Goal: Information Seeking & Learning: Learn about a topic

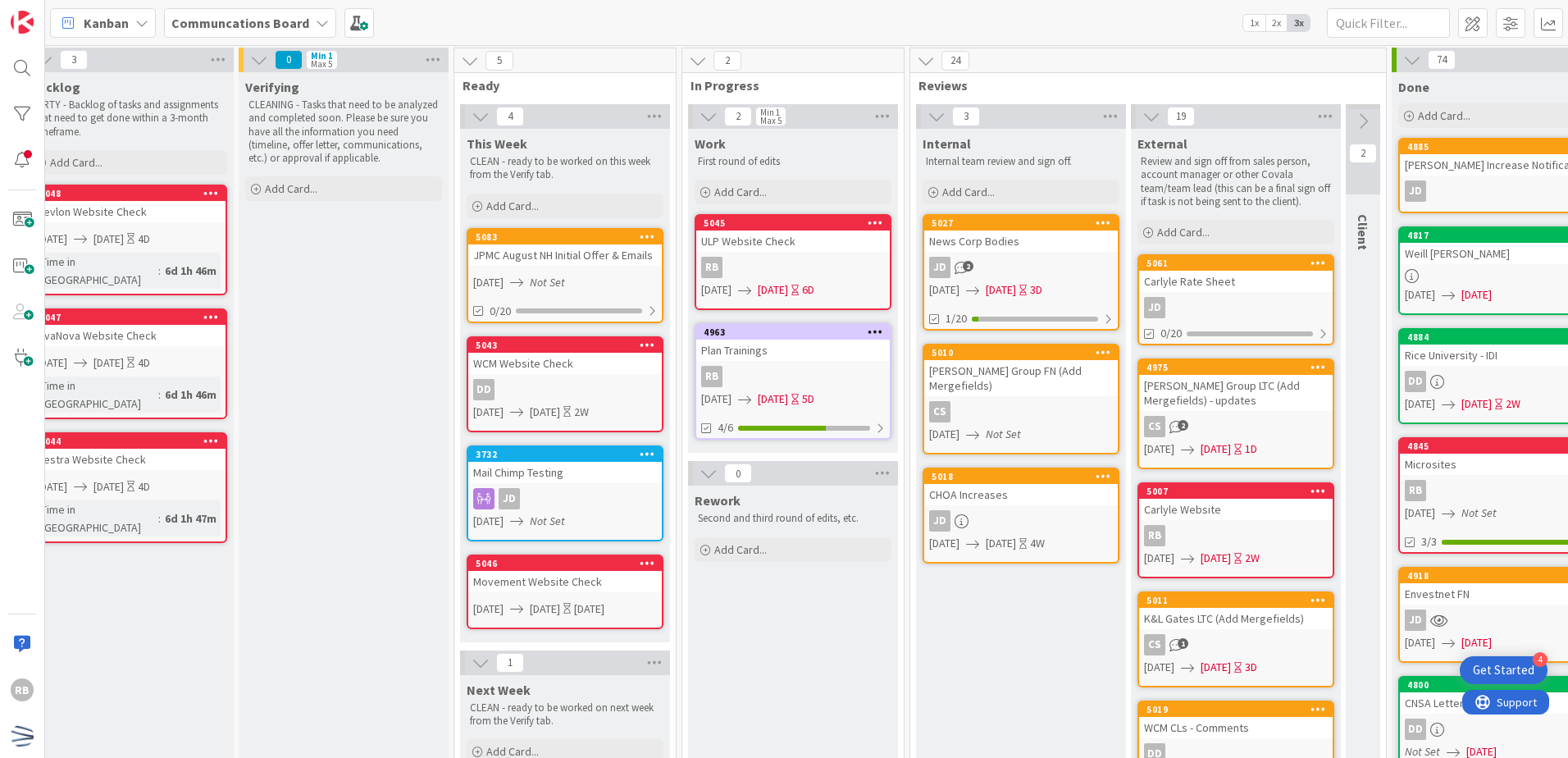
scroll to position [0, 27]
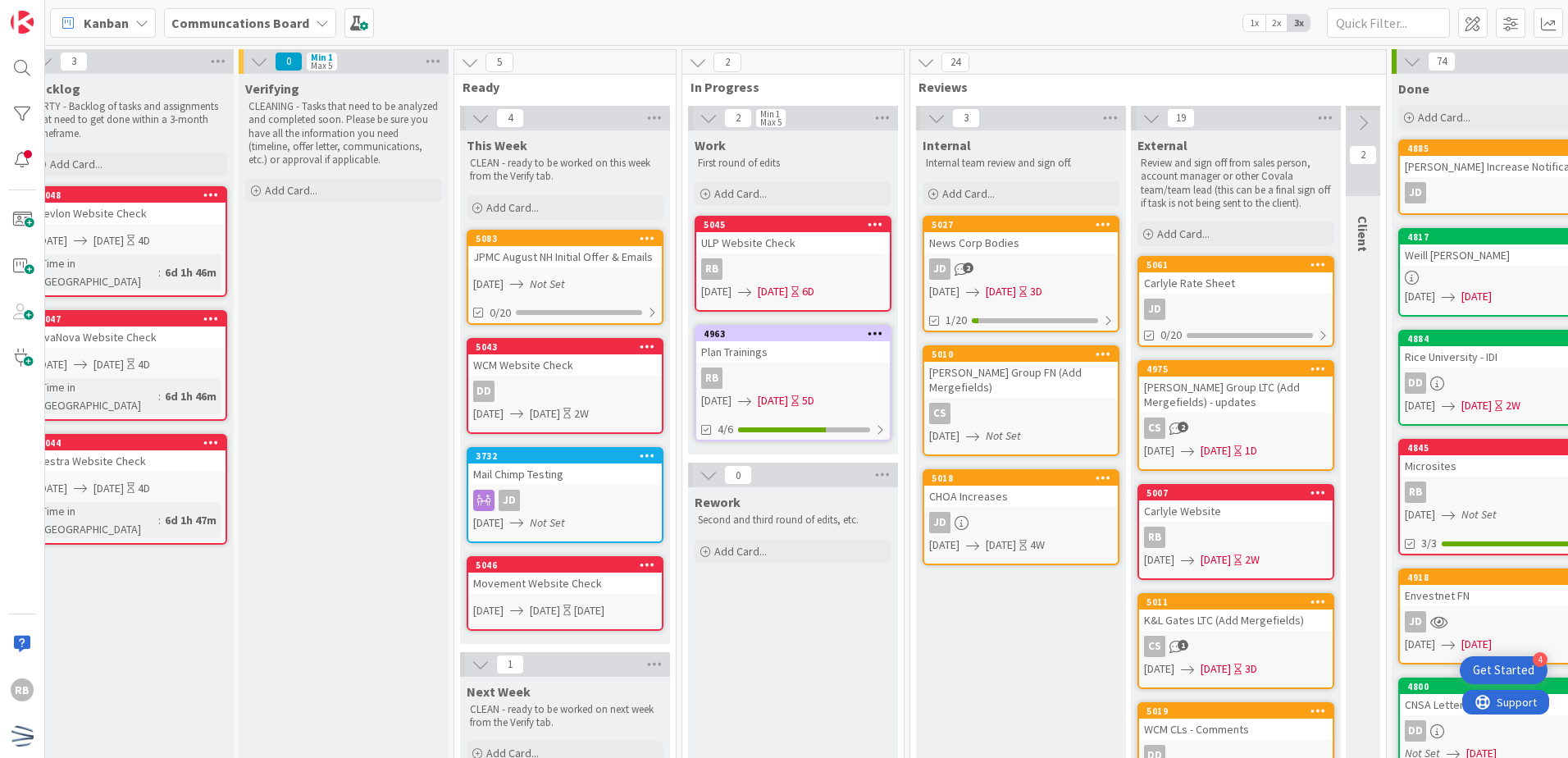
click at [833, 361] on div "Plan Trainings" at bounding box center [793, 351] width 193 height 21
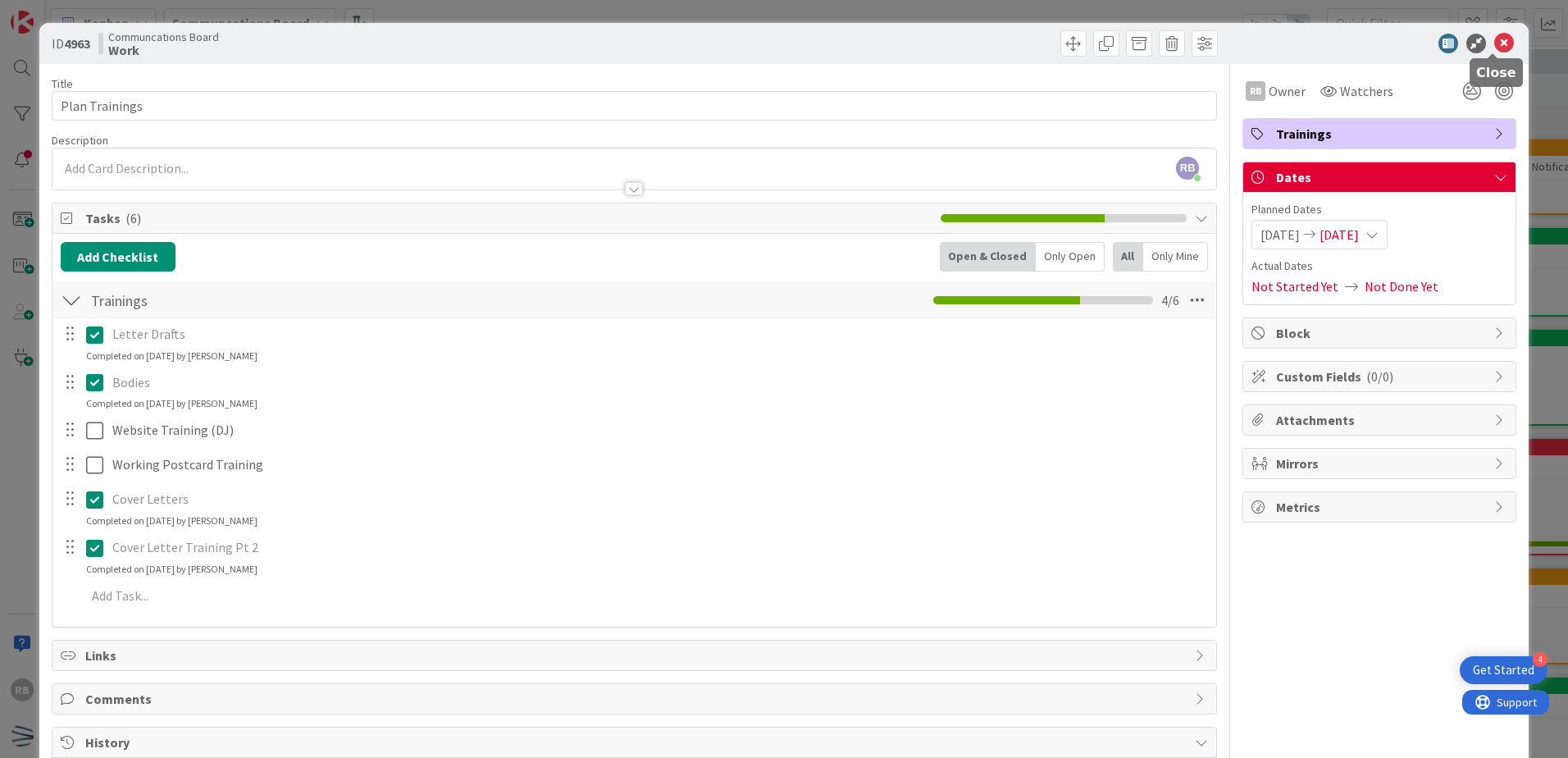
click at [1495, 48] on icon at bounding box center [1503, 43] width 19 height 19
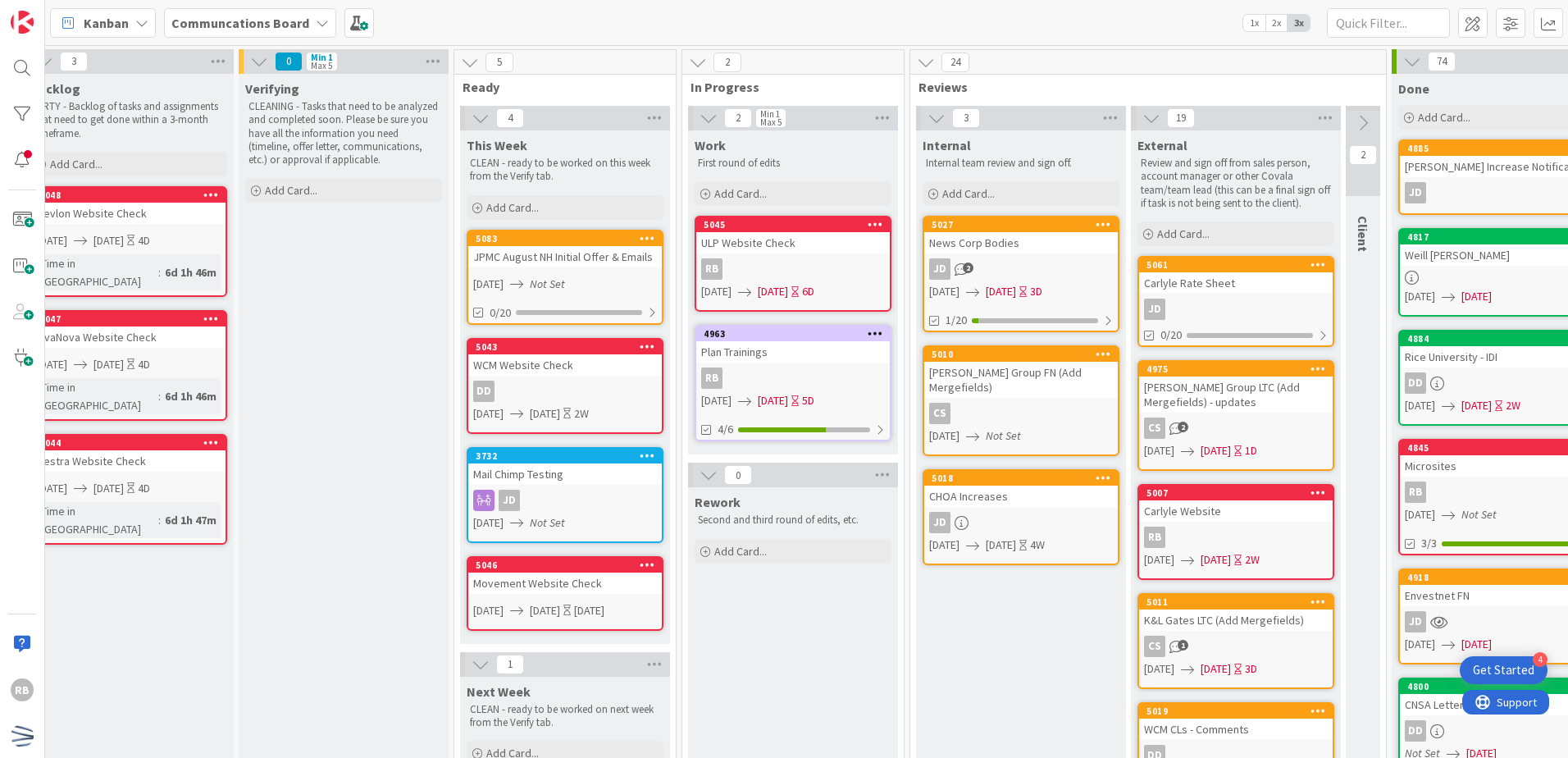
click at [1077, 271] on div "JD 2" at bounding box center [1021, 269] width 193 height 21
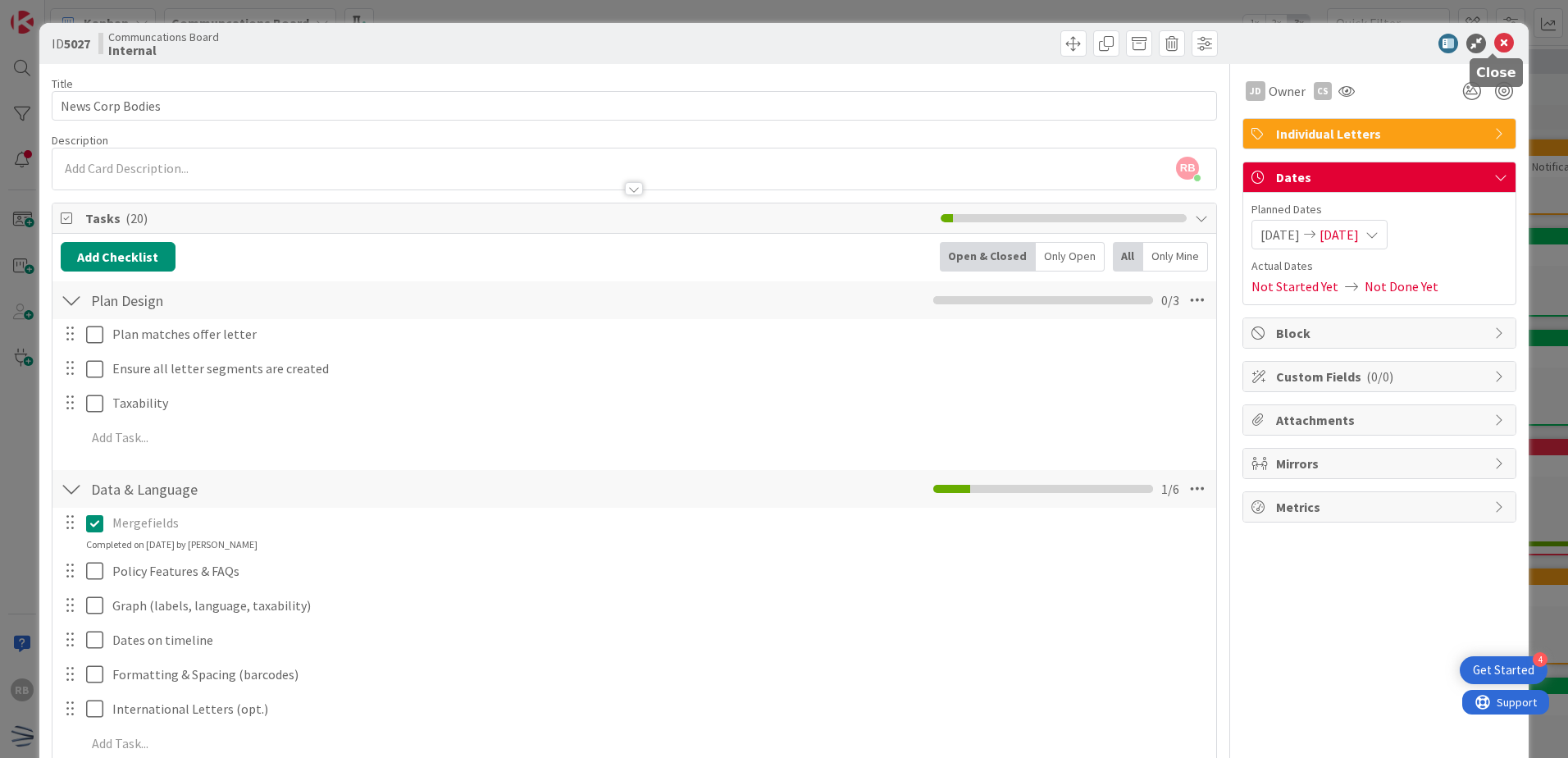
click at [1493, 42] on icon at bounding box center [1503, 43] width 19 height 19
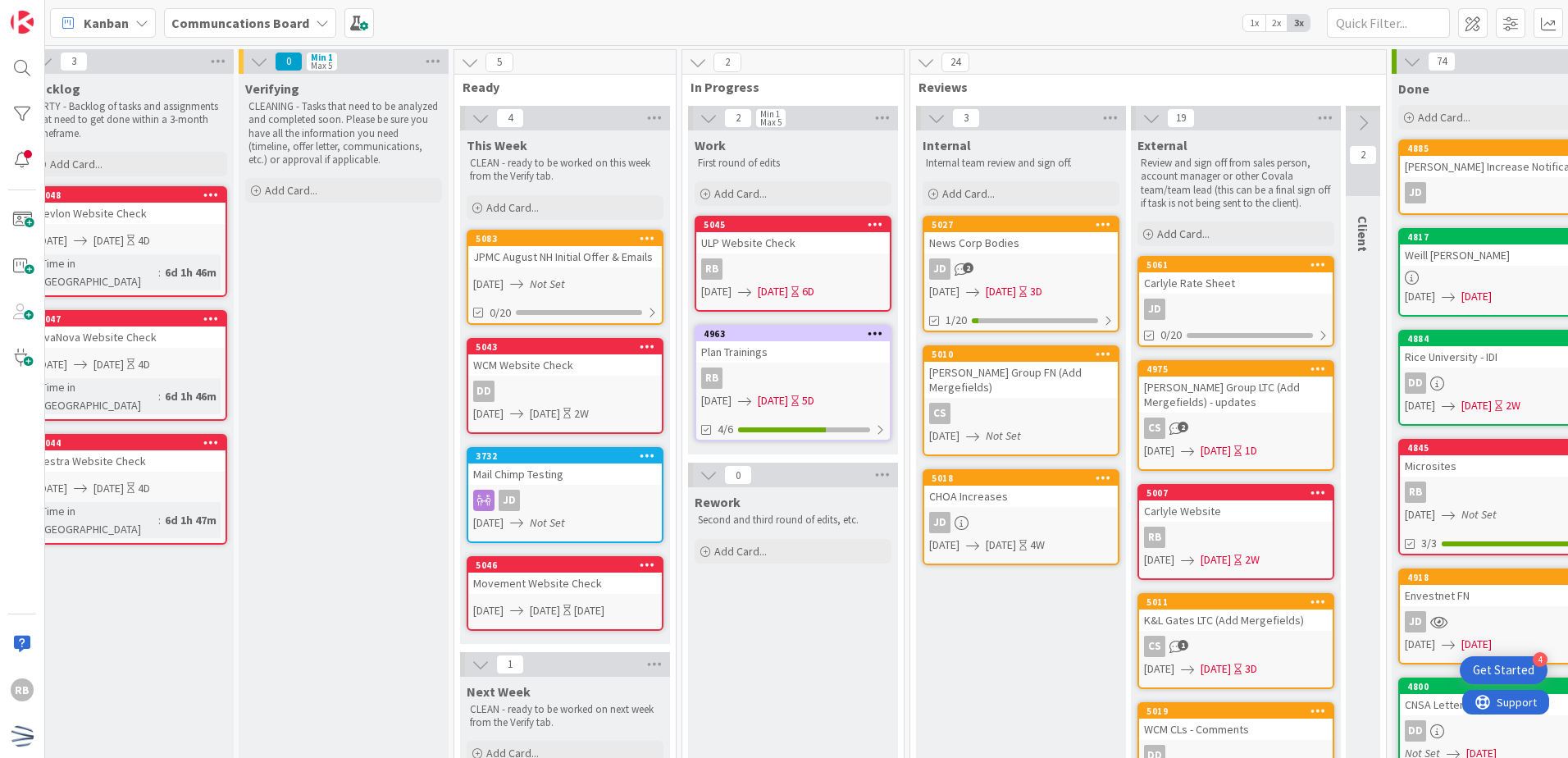
click at [842, 378] on div "RB" at bounding box center [793, 378] width 193 height 21
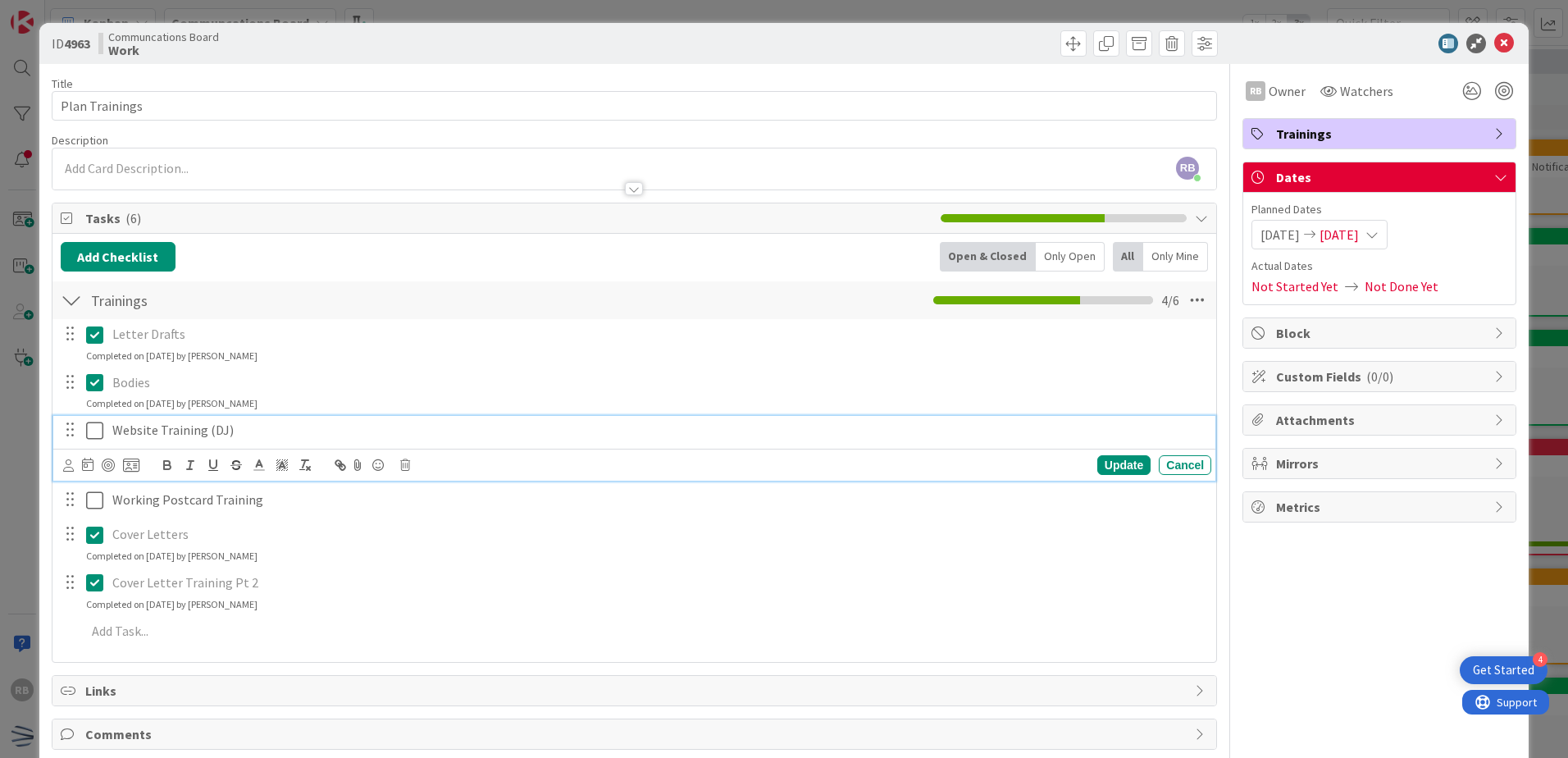
click at [250, 431] on p "Website Training (DJ)" at bounding box center [658, 430] width 1092 height 18
click at [96, 431] on icon at bounding box center [95, 430] width 17 height 19
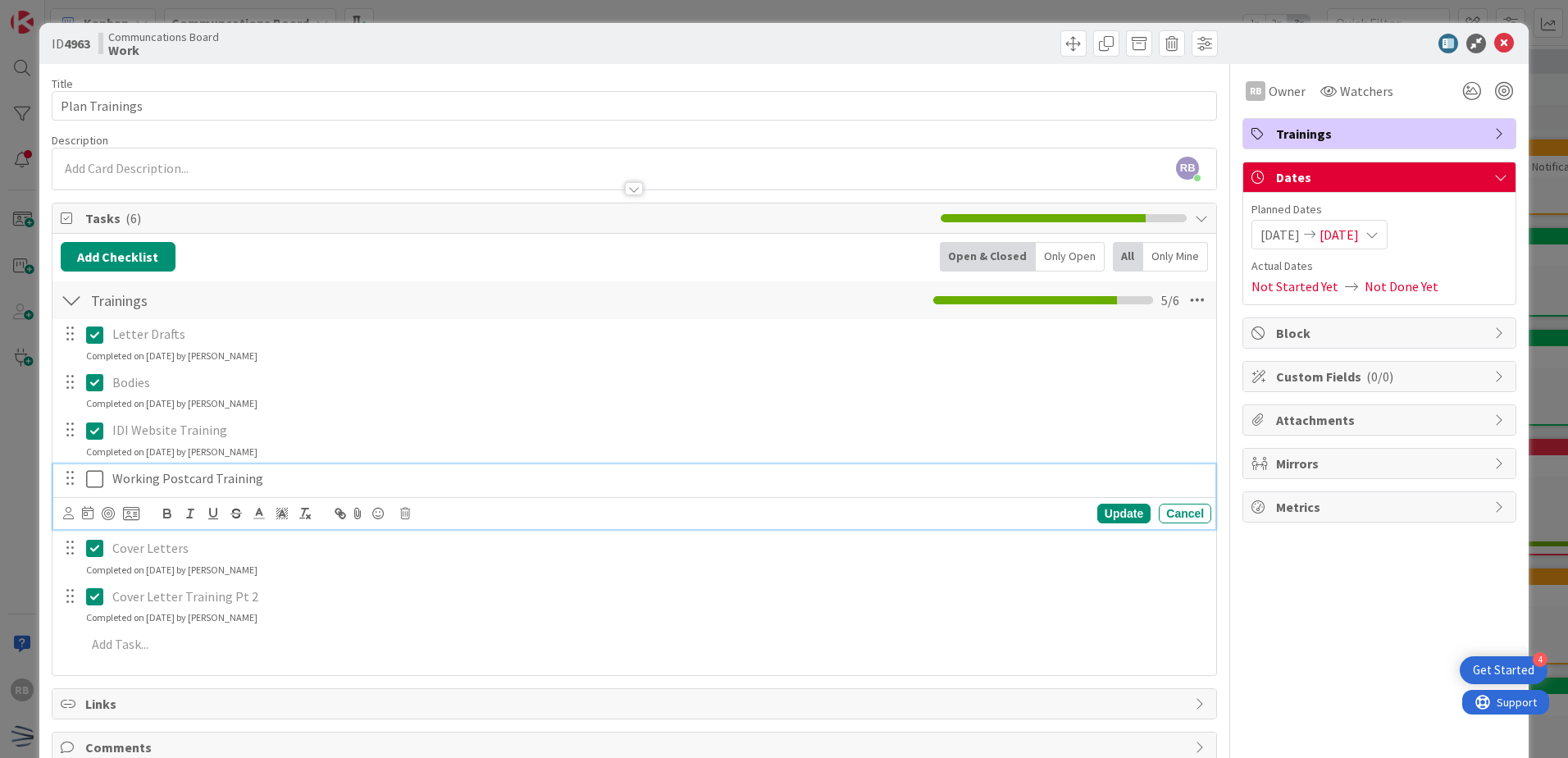
click at [94, 475] on icon at bounding box center [95, 478] width 17 height 19
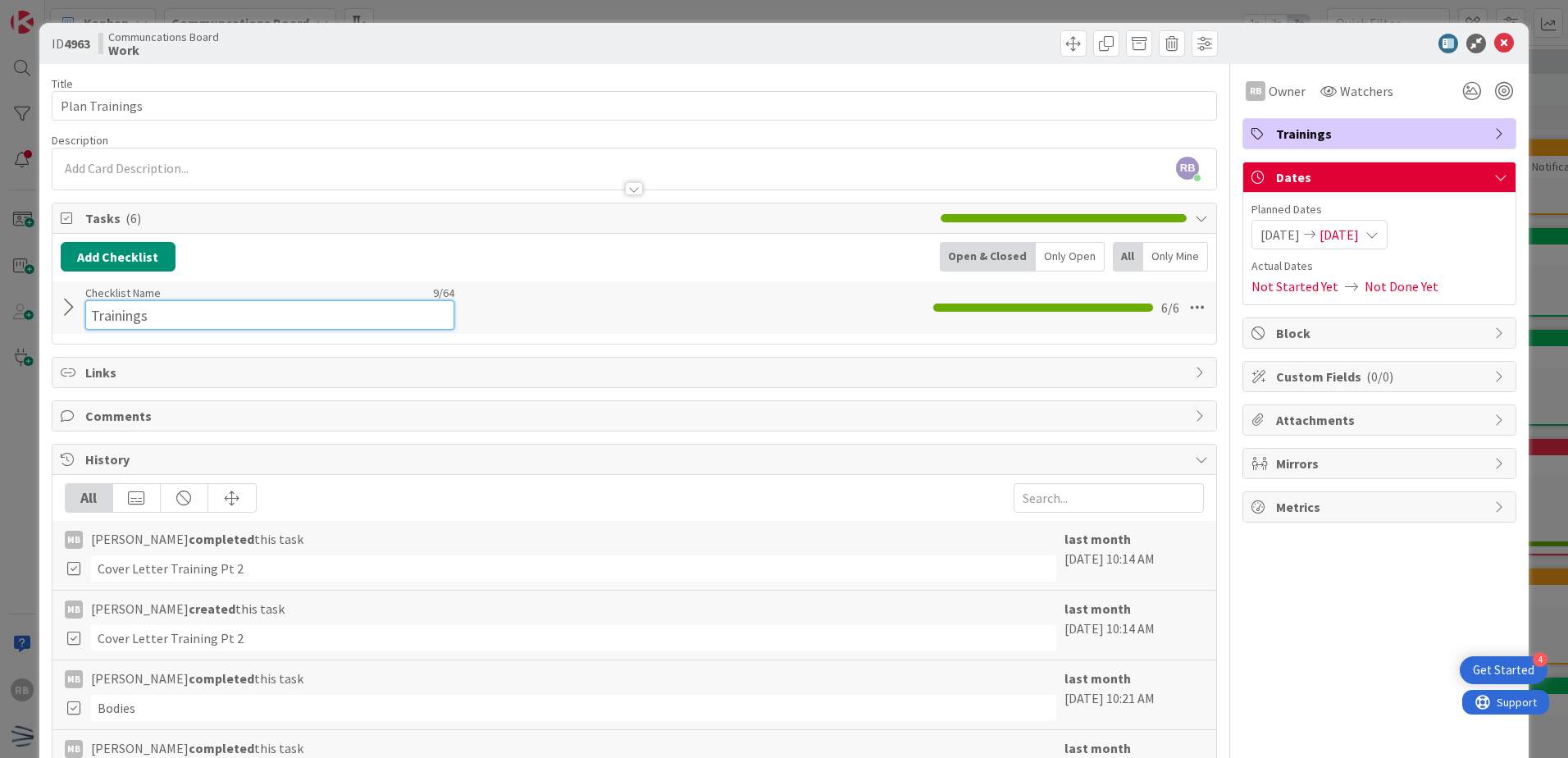
click at [204, 303] on input "Trainings" at bounding box center [270, 315] width 369 height 29
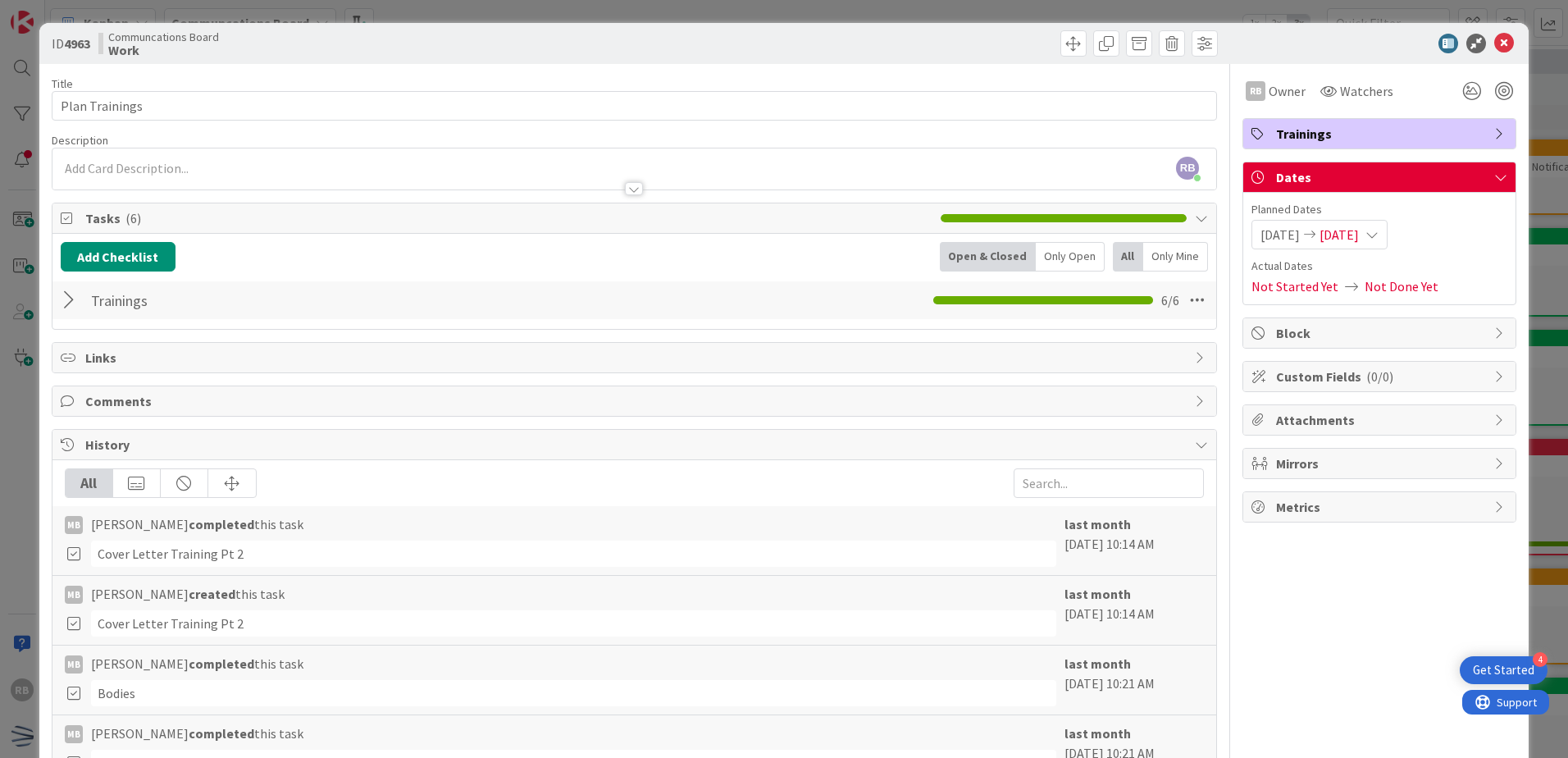
click at [386, 266] on div "Add Checklist Open & Closed Only Open All Only Mine" at bounding box center [634, 257] width 1147 height 29
click at [59, 300] on div "Trainings Checklist Name 9 / 64 Trainings 6 / 6" at bounding box center [634, 299] width 1164 height 38
click at [65, 300] on div at bounding box center [71, 300] width 21 height 29
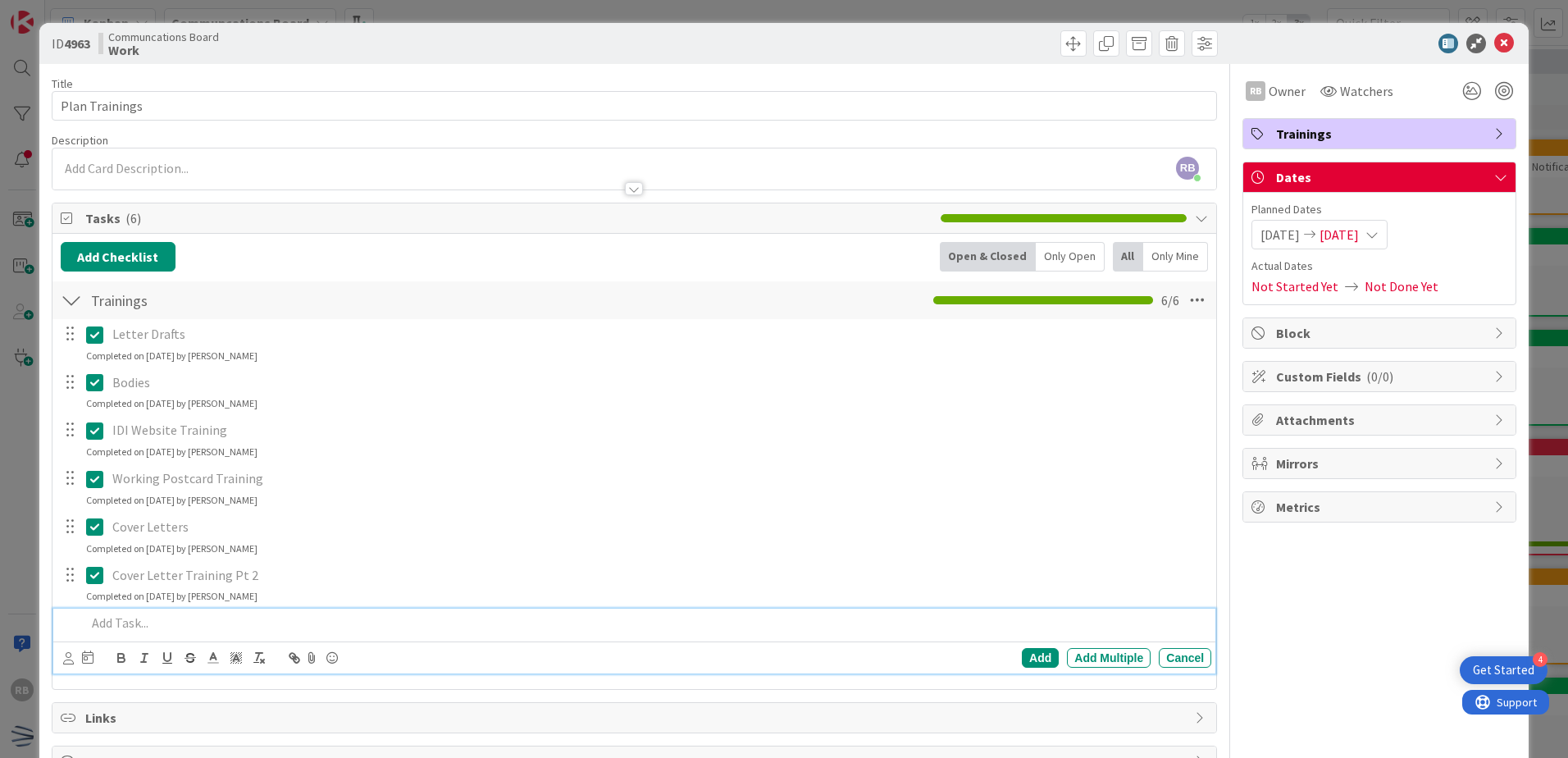
click at [142, 625] on p at bounding box center [645, 623] width 1119 height 18
click at [1496, 46] on icon at bounding box center [1503, 43] width 19 height 19
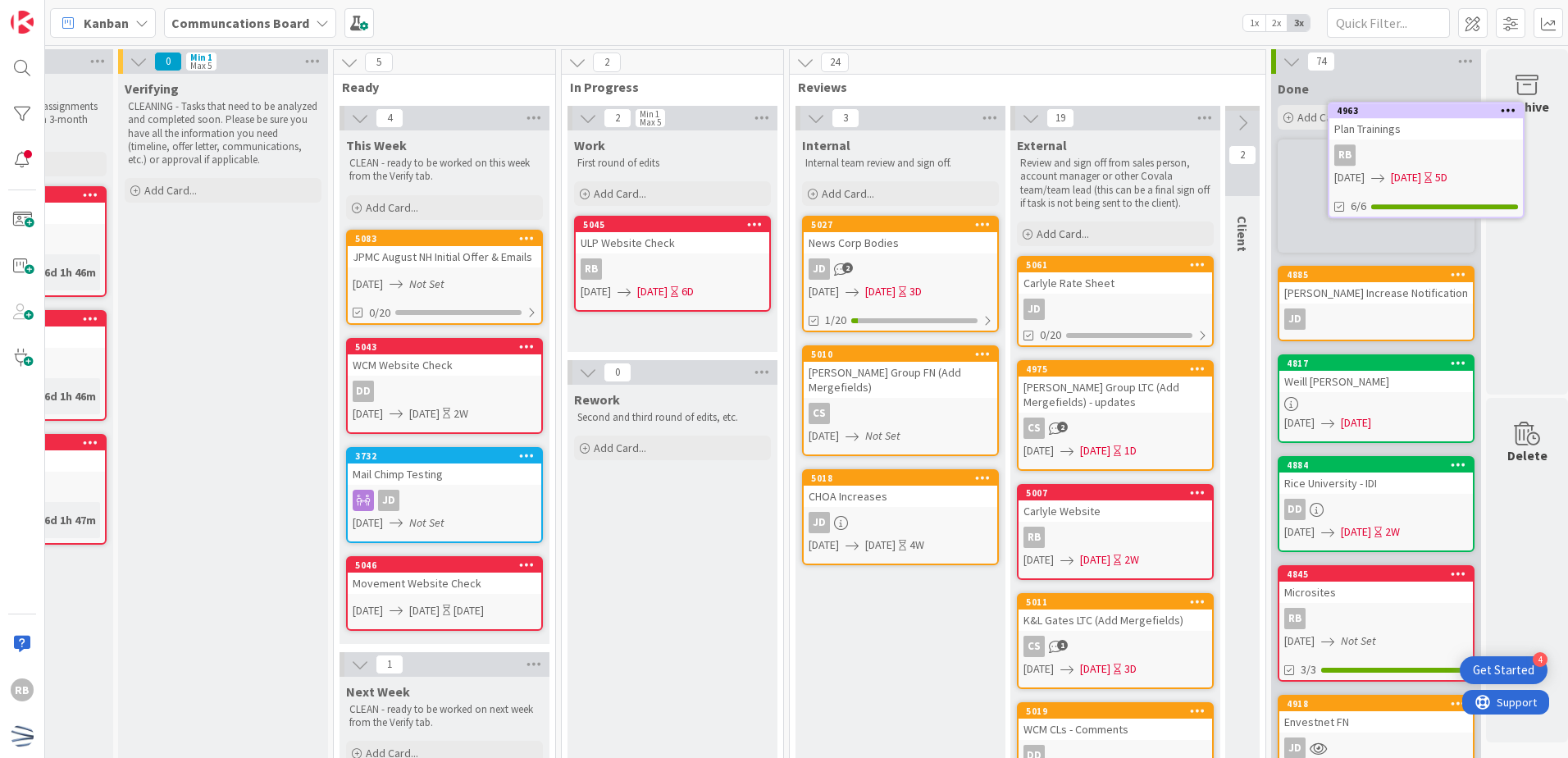
scroll to position [0, 166]
